Goal: Navigation & Orientation: Find specific page/section

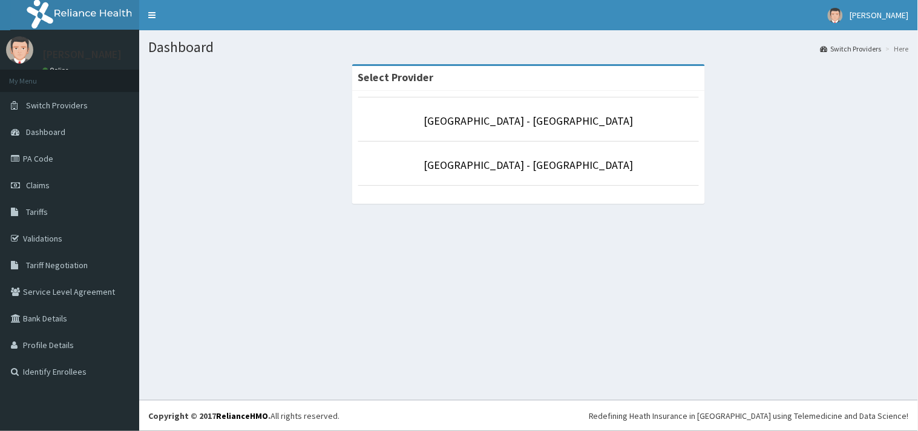
click at [536, 157] on p "[GEOGRAPHIC_DATA] - [GEOGRAPHIC_DATA]" at bounding box center [528, 165] width 341 height 16
click at [522, 173] on p "[GEOGRAPHIC_DATA] - [GEOGRAPHIC_DATA]" at bounding box center [528, 165] width 341 height 16
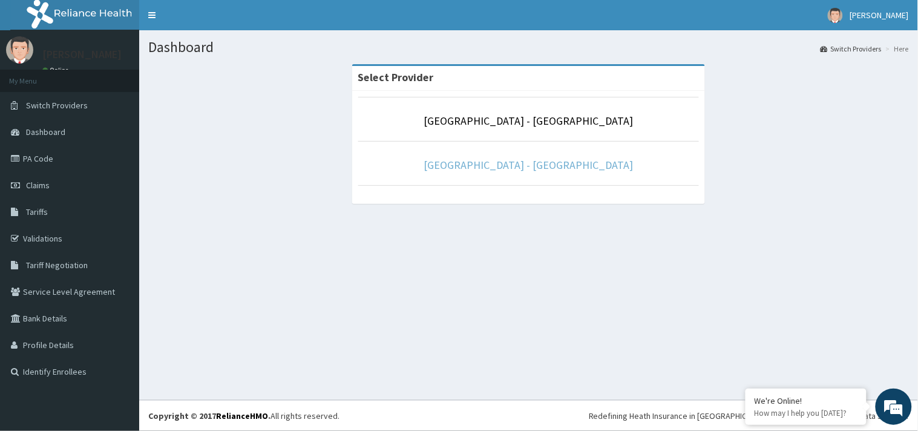
click at [526, 168] on link "[GEOGRAPHIC_DATA] - [GEOGRAPHIC_DATA]" at bounding box center [528, 165] width 209 height 14
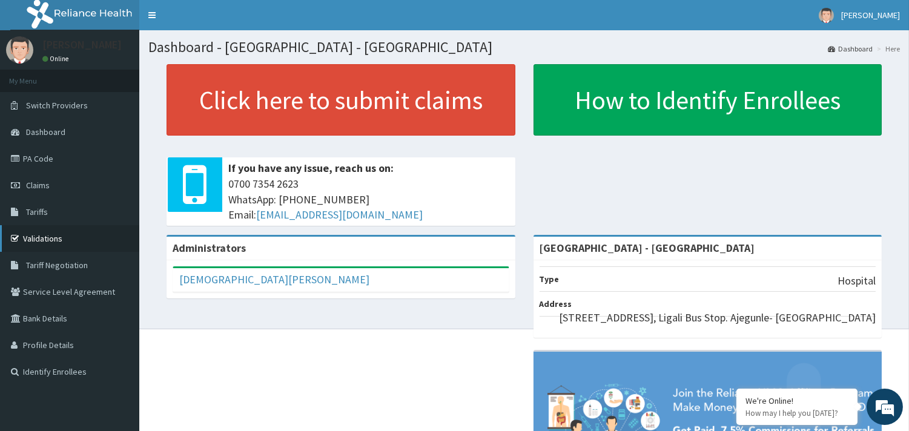
click at [44, 239] on link "Validations" at bounding box center [69, 238] width 139 height 27
